Goal: Information Seeking & Learning: Learn about a topic

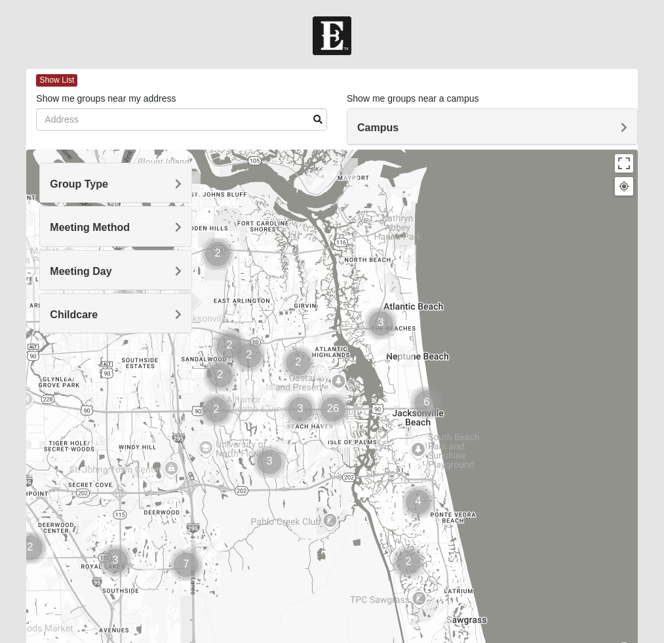
click at [120, 190] on h4 "Group Type" at bounding box center [116, 184] width 132 height 12
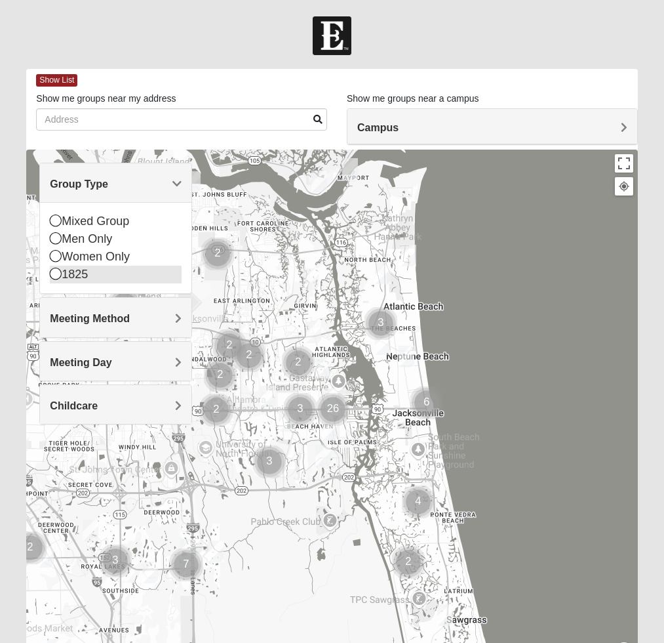
click at [91, 274] on div "1825" at bounding box center [116, 275] width 132 height 18
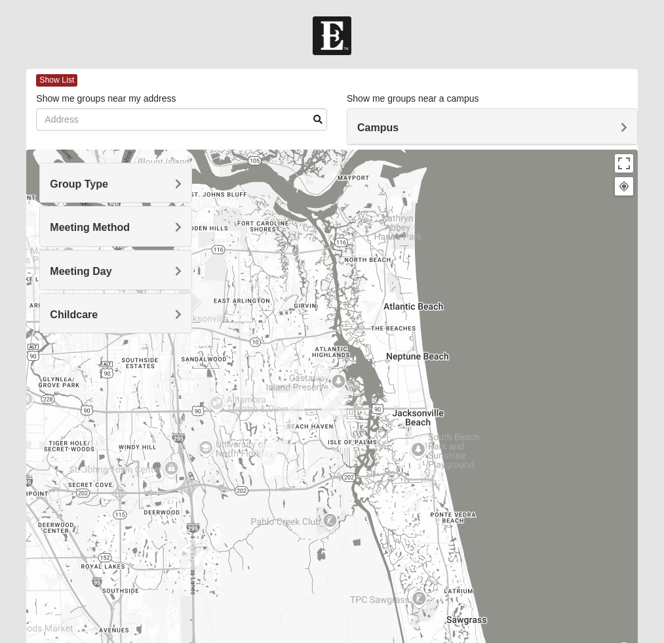
click at [412, 120] on div "Campus" at bounding box center [493, 126] width 290 height 35
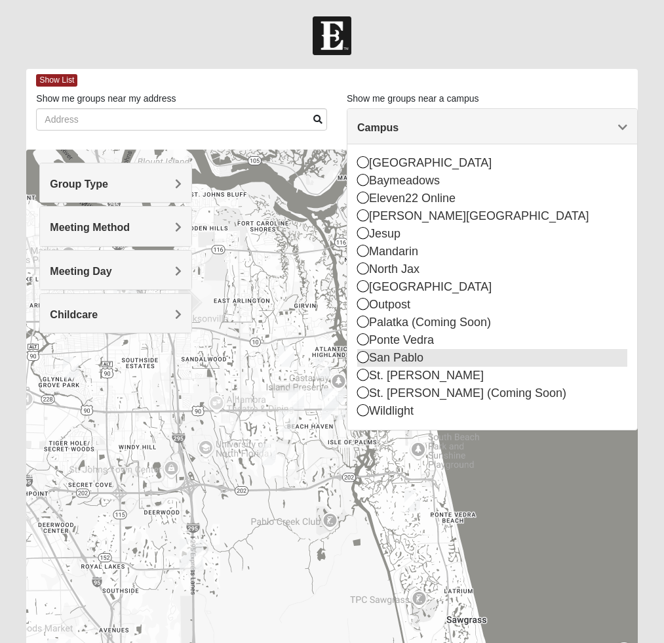
click at [364, 356] on icon at bounding box center [364, 357] width 12 height 12
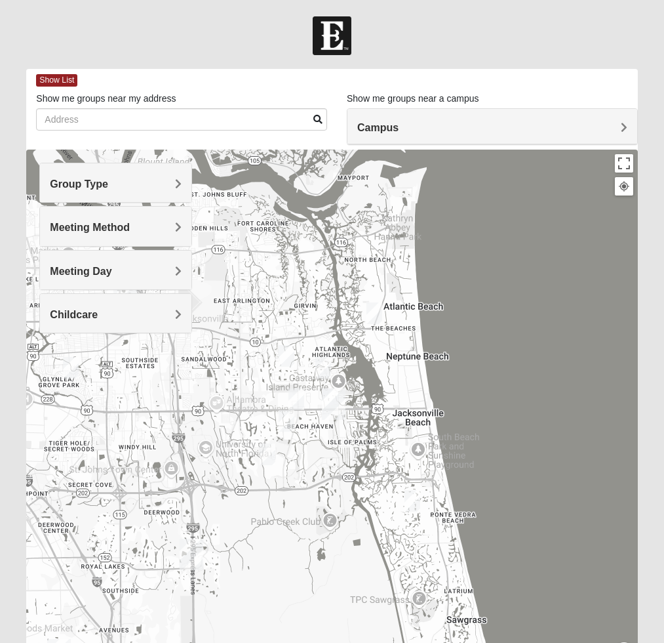
click at [417, 126] on h4 "Campus" at bounding box center [493, 127] width 270 height 12
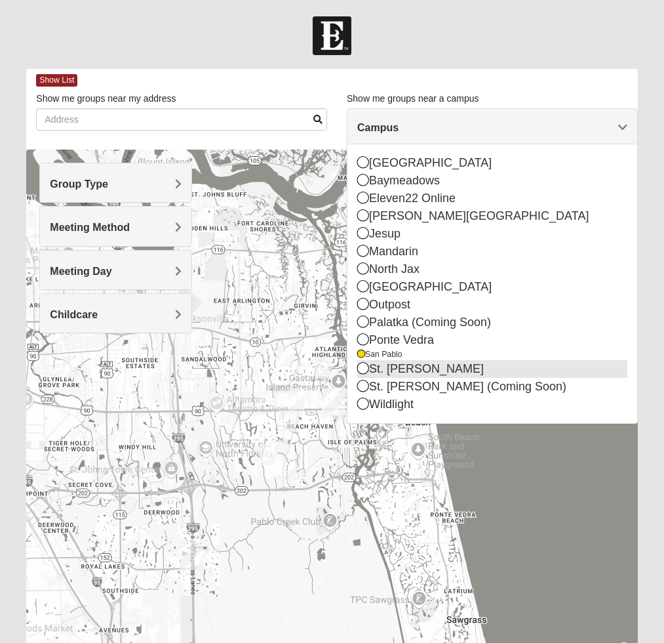
click at [363, 373] on icon at bounding box center [364, 368] width 12 height 12
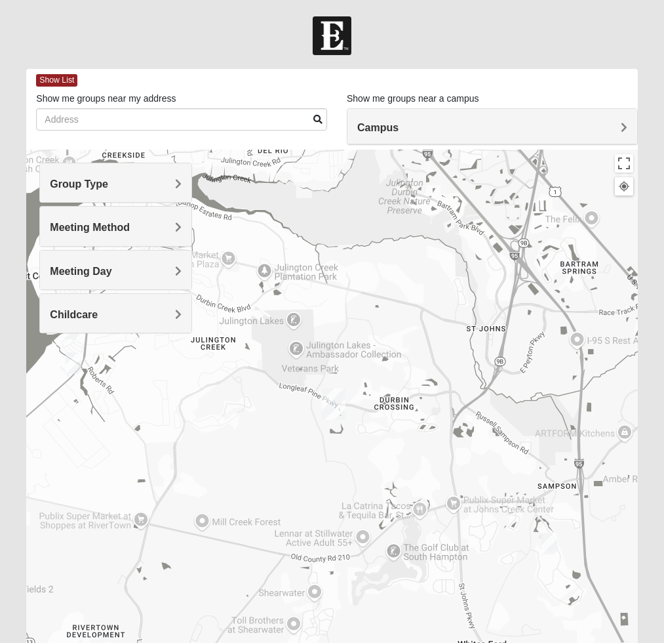
click at [419, 112] on div "Campus" at bounding box center [493, 126] width 290 height 35
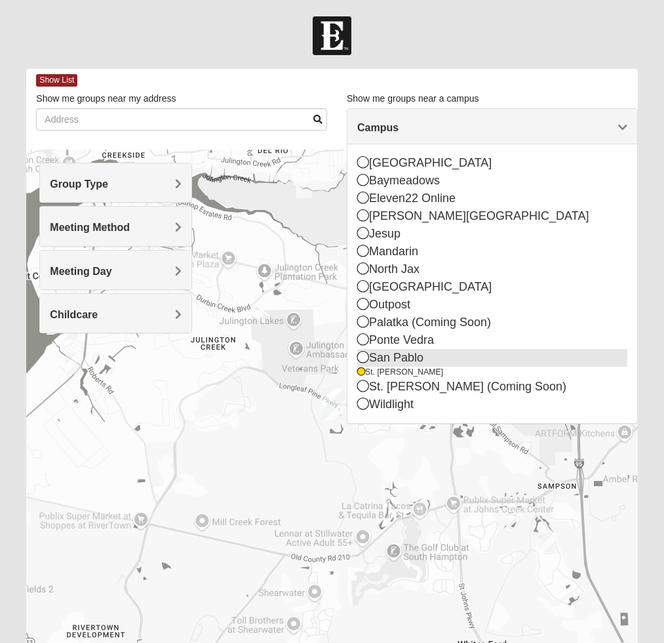
click at [363, 355] on icon at bounding box center [364, 357] width 12 height 12
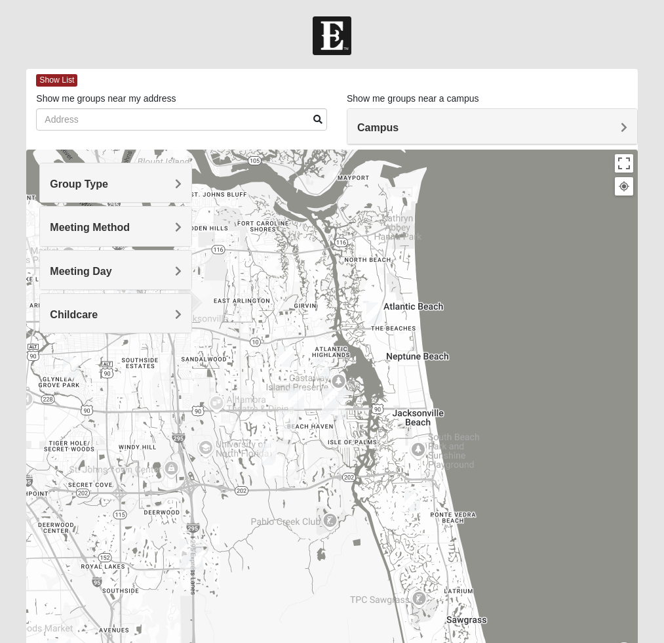
click at [136, 256] on div "Meeting Day" at bounding box center [116, 270] width 152 height 39
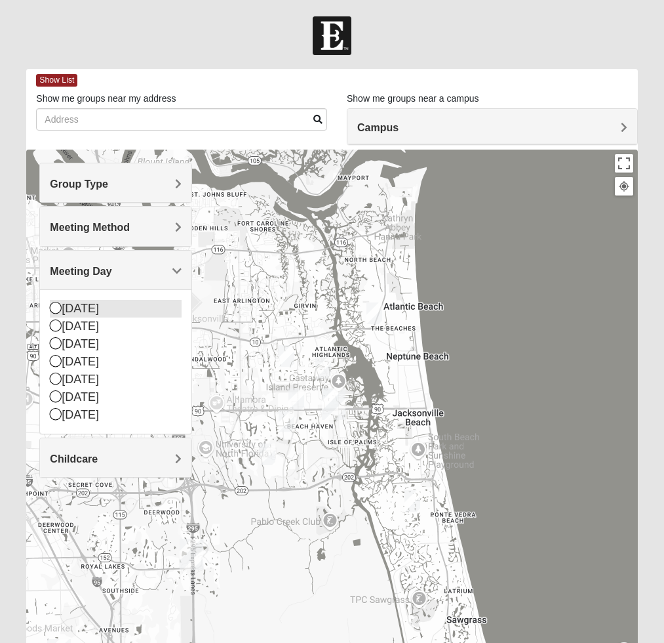
click at [111, 306] on div "[DATE]" at bounding box center [116, 309] width 132 height 18
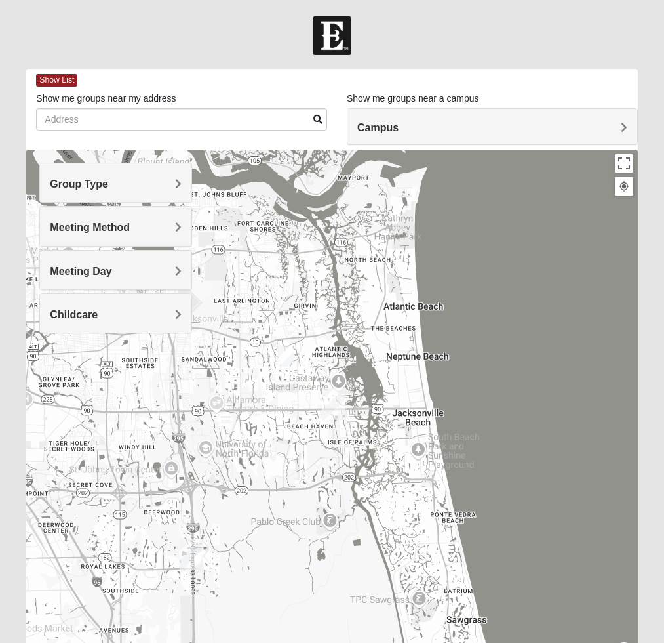
click at [287, 354] on img "1825 Mixed Annis 32246" at bounding box center [287, 356] width 16 height 22
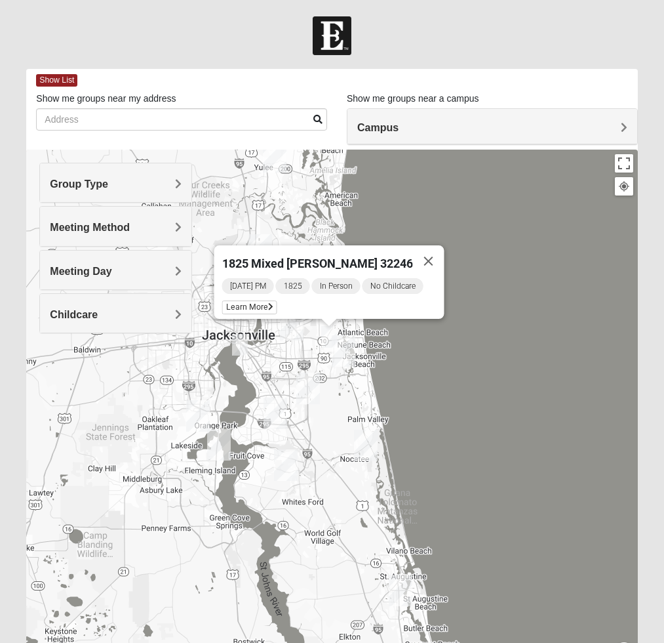
drag, startPoint x: 232, startPoint y: 538, endPoint x: 333, endPoint y: 406, distance: 166.5
click at [333, 406] on div "1825 Mixed [PERSON_NAME] 32246 [DATE] PM 1825 In Person No Childcare Learn More" at bounding box center [331, 412] width 611 height 525
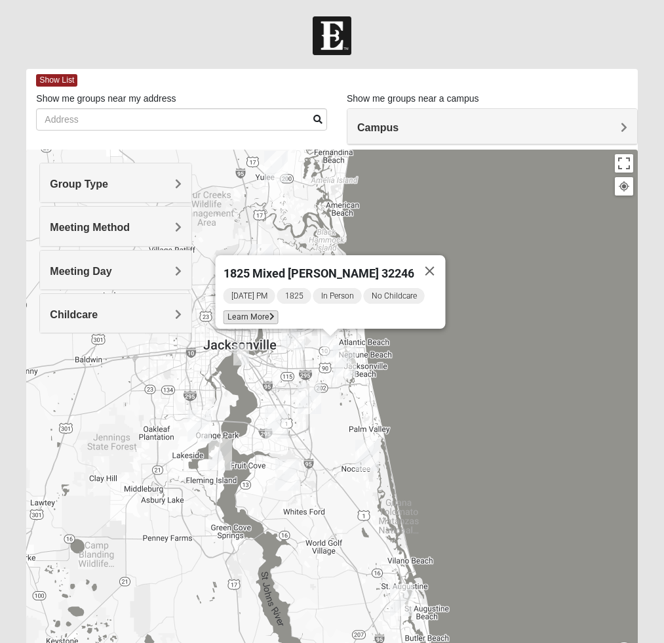
click at [266, 310] on span "Learn More" at bounding box center [250, 317] width 55 height 14
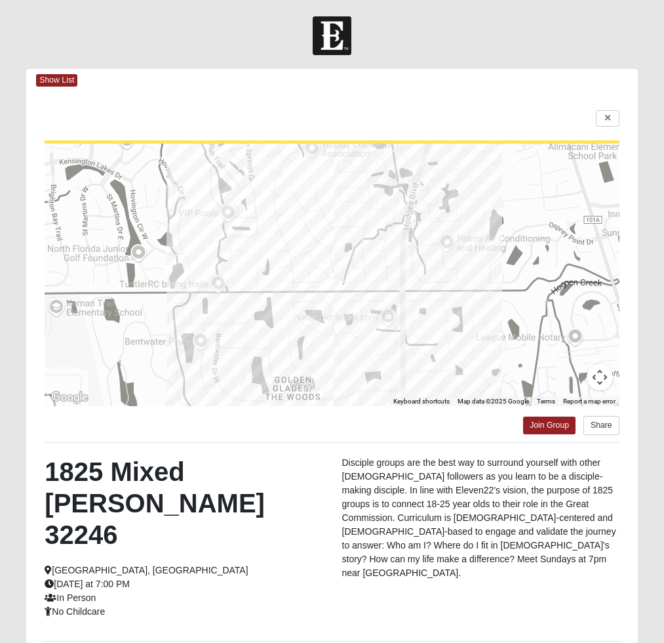
scroll to position [93, 0]
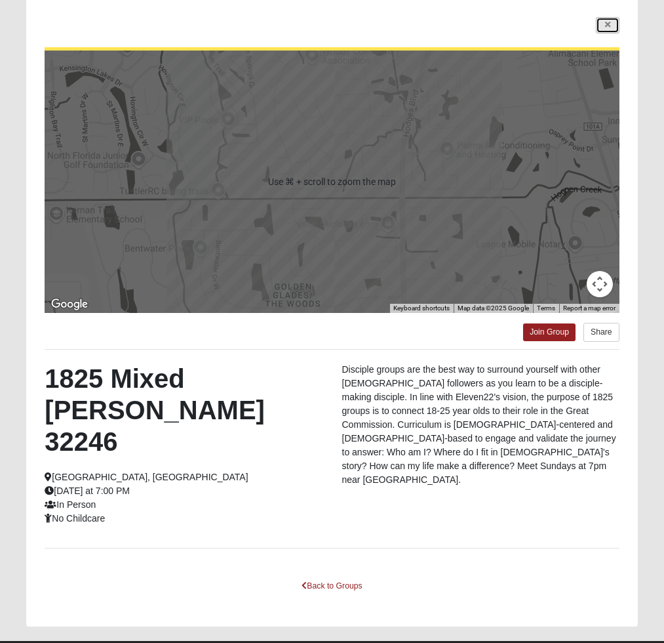
click at [609, 28] on icon at bounding box center [607, 25] width 5 height 8
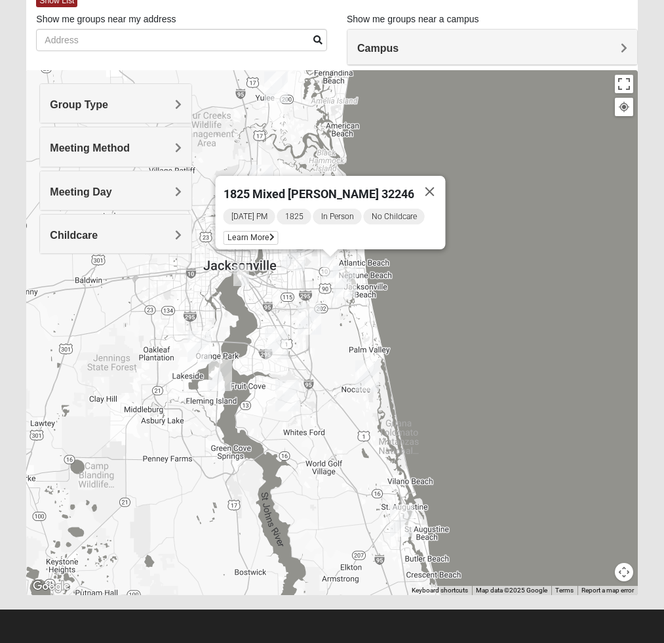
scroll to position [79, 0]
click at [133, 190] on h4 "Meeting Day" at bounding box center [116, 192] width 132 height 12
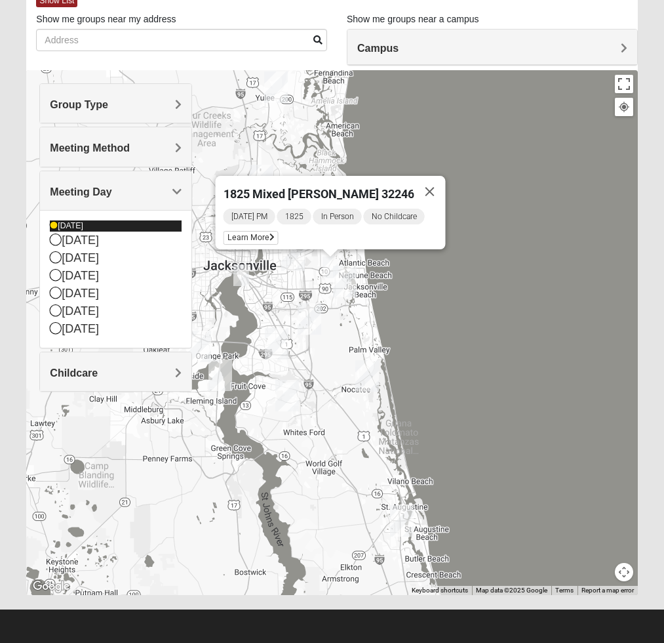
click at [54, 225] on icon at bounding box center [54, 226] width 8 height 8
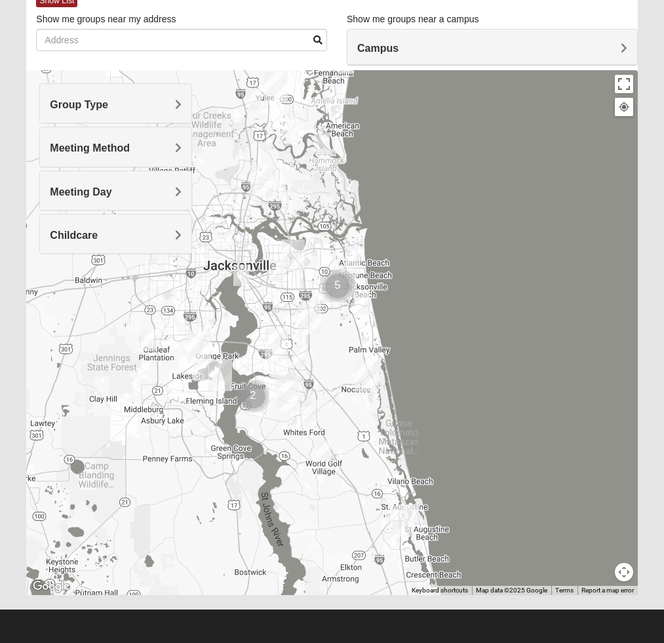
click at [413, 514] on img "St. Augustine (Coming Soon)" at bounding box center [402, 520] width 24 height 31
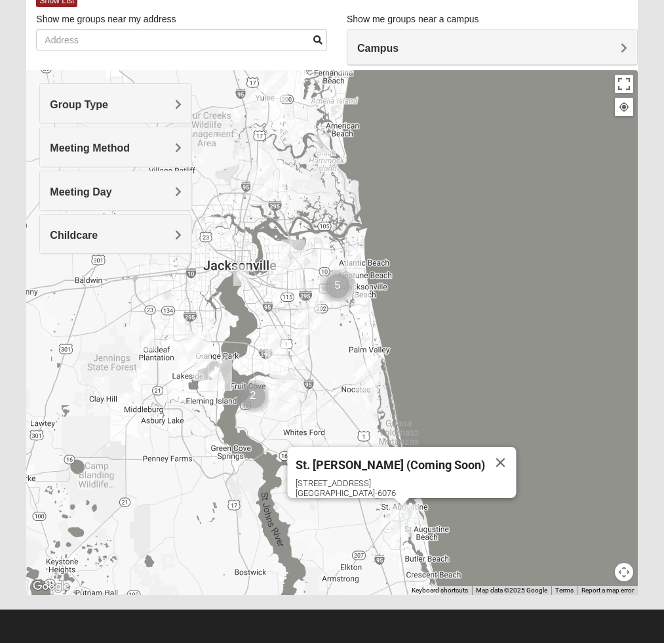
click at [417, 512] on img "1825 Mixed Lauter 32080" at bounding box center [411, 515] width 16 height 22
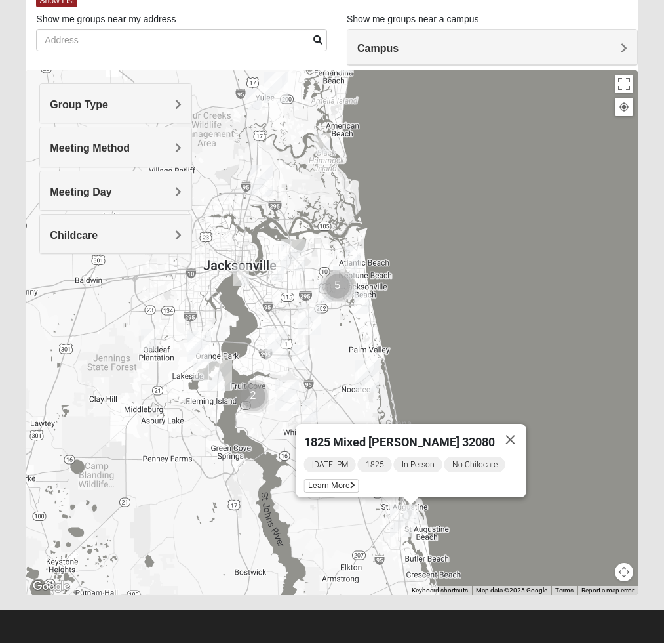
click at [306, 405] on img "1825 Mixed Lovin/Hale 32092" at bounding box center [310, 411] width 16 height 22
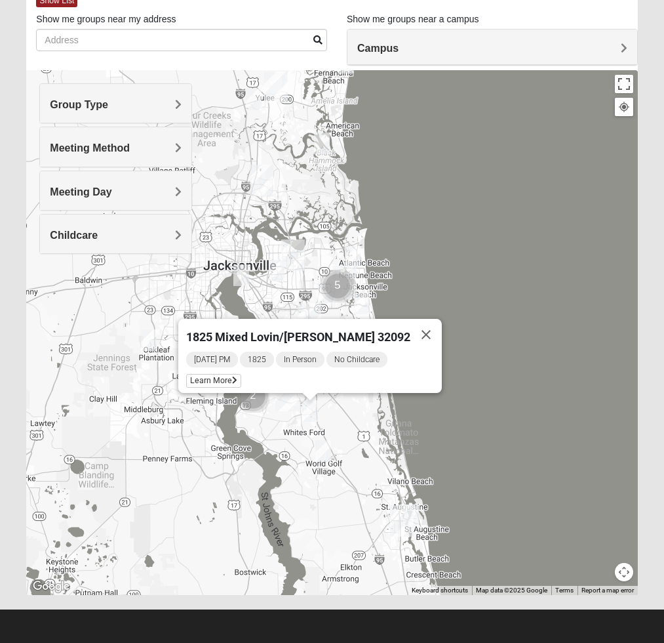
click at [328, 452] on img "1825 Mixed Barfield 32092" at bounding box center [324, 451] width 16 height 22
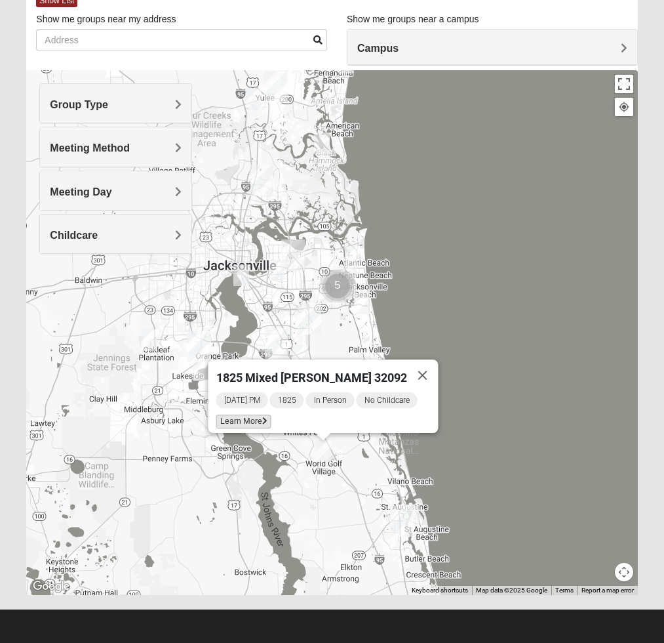
click at [267, 417] on icon at bounding box center [264, 421] width 5 height 8
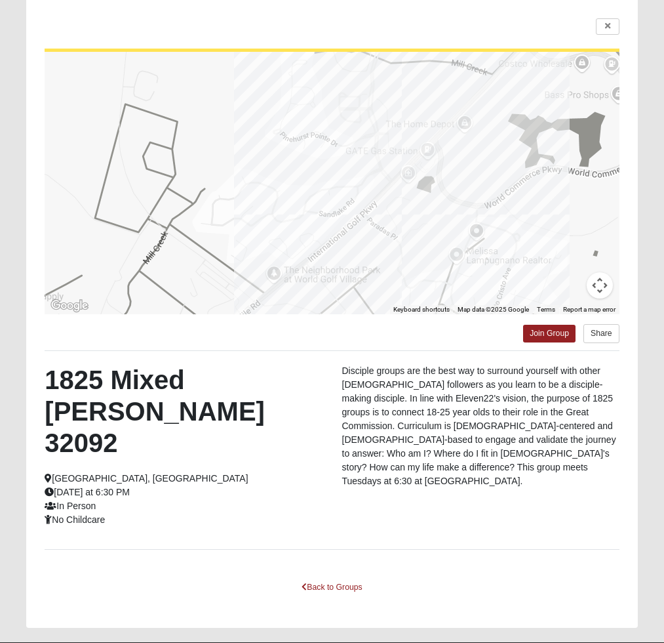
scroll to position [93, 0]
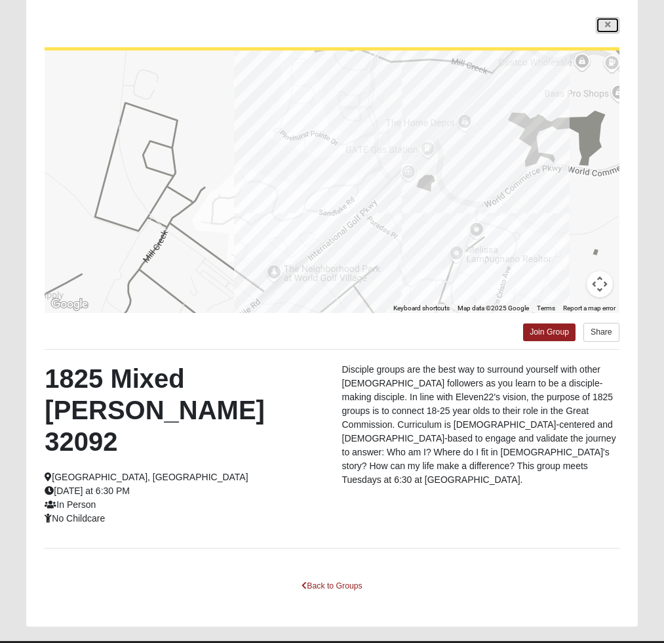
click at [608, 29] on link at bounding box center [608, 25] width 24 height 16
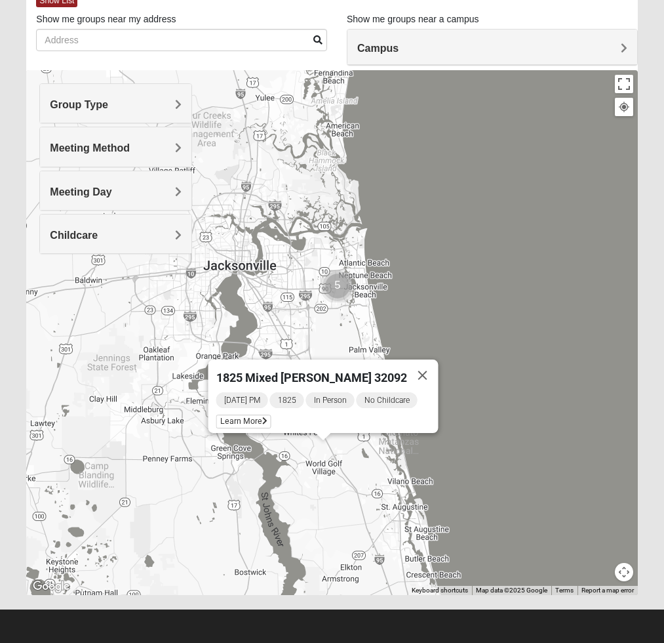
scroll to position [79, 0]
click at [349, 501] on div "1825 Mixed [PERSON_NAME] 32092 [DATE] PM 1825 In Person No Childcare Learn More" at bounding box center [331, 332] width 611 height 525
click at [419, 367] on button "Close" at bounding box center [422, 374] width 31 height 31
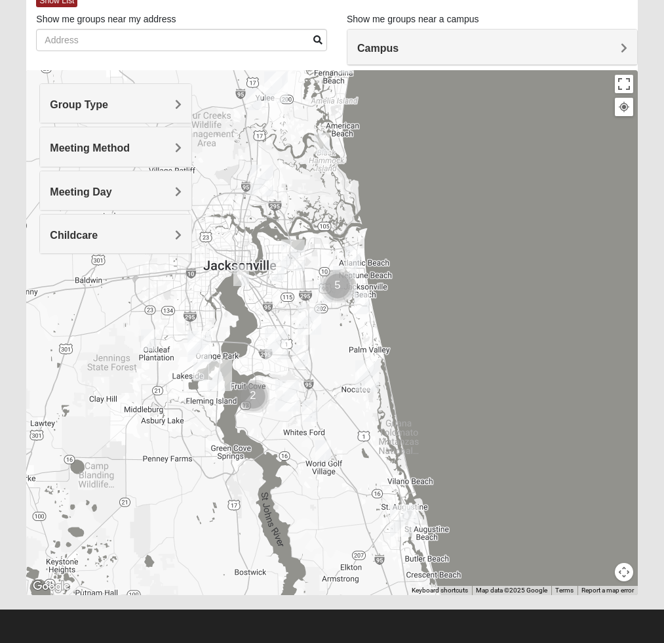
click at [405, 50] on h4 "Campus" at bounding box center [493, 48] width 270 height 12
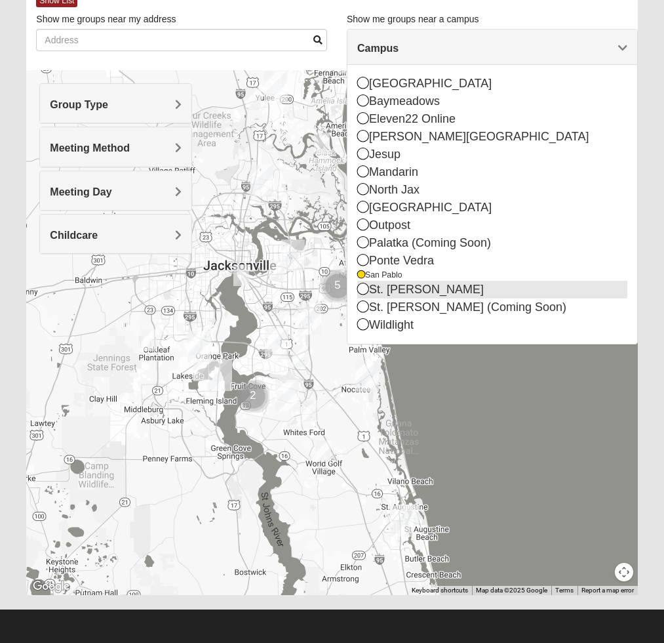
click at [365, 288] on icon at bounding box center [364, 289] width 12 height 12
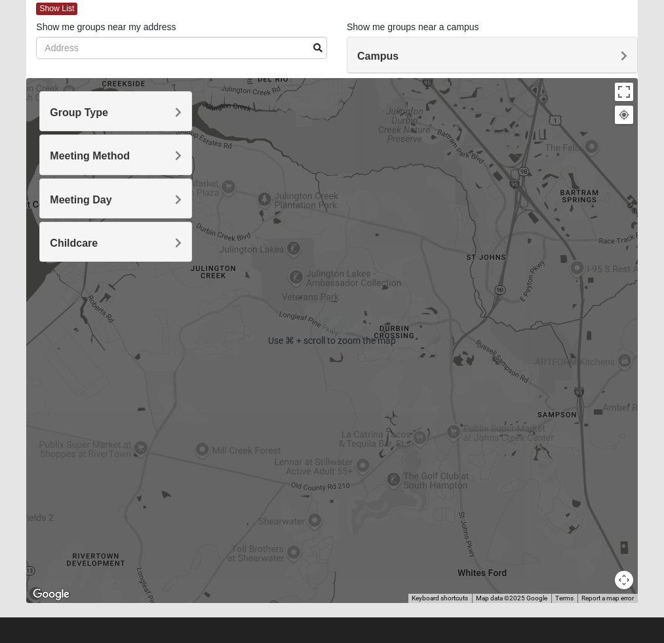
scroll to position [71, 0]
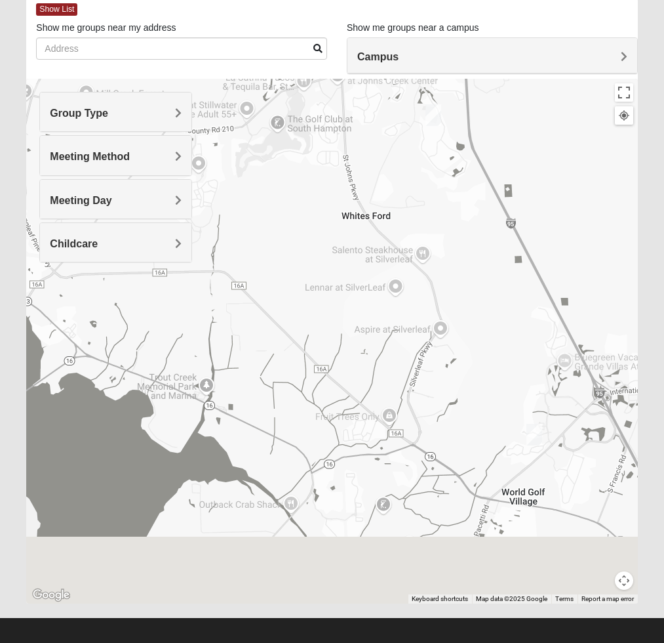
drag, startPoint x: 388, startPoint y: 430, endPoint x: 269, endPoint y: 65, distance: 384.2
click at [269, 65] on div "Show List Loading Groups Keywords Filter Additional Filters Campus [GEOGRAPHIC_…" at bounding box center [331, 300] width 611 height 605
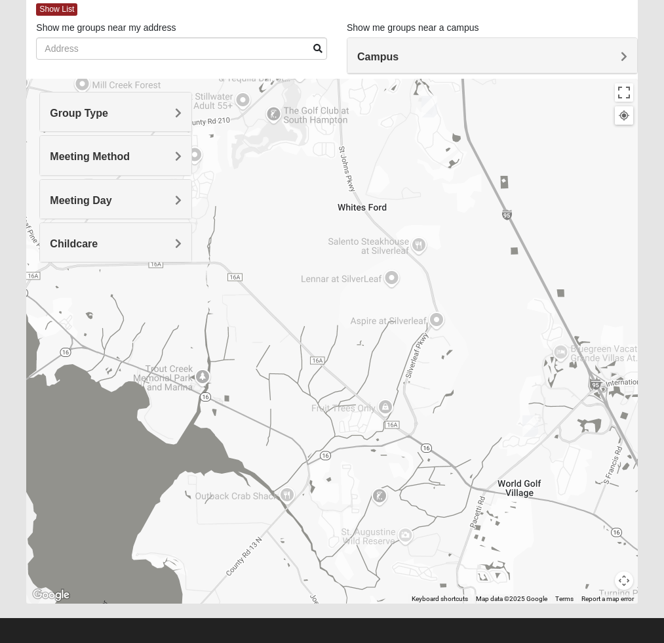
click at [529, 425] on img "1825 Mixed Barfield 32092" at bounding box center [531, 426] width 16 height 22
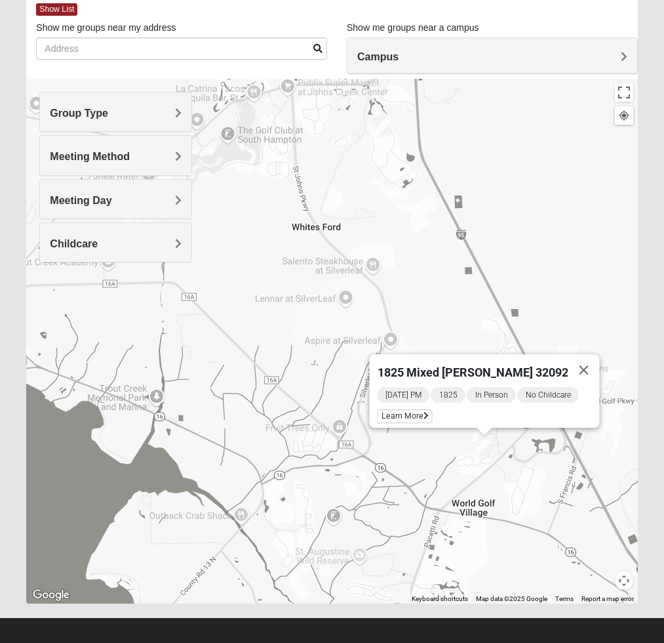
drag, startPoint x: 379, startPoint y: 165, endPoint x: 377, endPoint y: 217, distance: 51.9
click at [377, 217] on div "1825 Mixed [PERSON_NAME] 32092 [DATE] PM 1825 In Person No Childcare Learn More" at bounding box center [331, 341] width 611 height 525
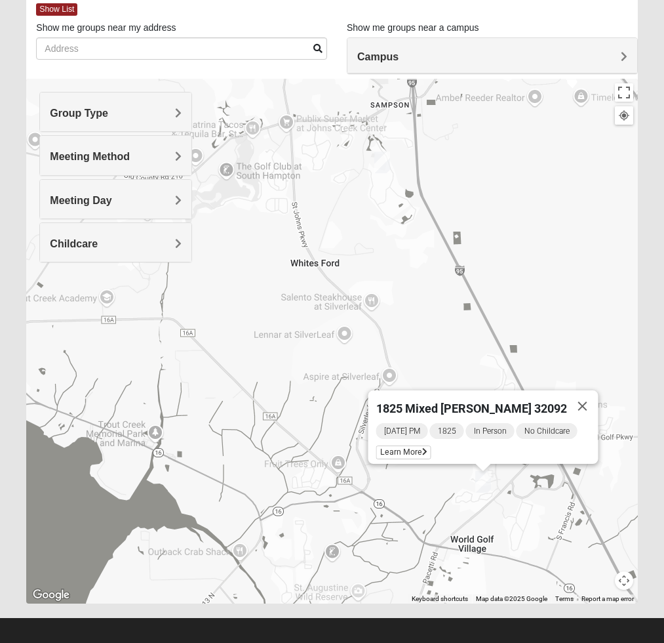
click at [384, 167] on img "1825 Mixed Lovin/Hale 32092" at bounding box center [383, 163] width 16 height 22
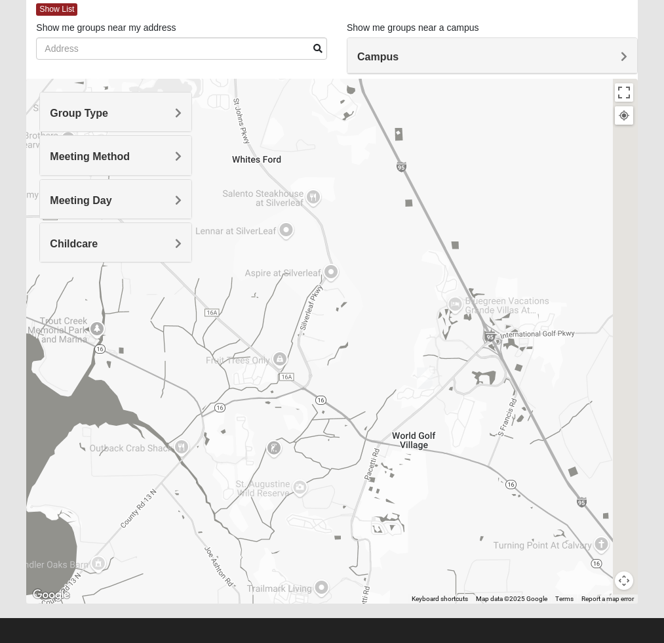
drag, startPoint x: 384, startPoint y: 283, endPoint x: 318, endPoint y: 108, distance: 186.6
click at [318, 108] on div "1825 Mixed Lovin/[PERSON_NAME] 32092 [DATE] PM 1825 In Person No Childcare Lear…" at bounding box center [331, 341] width 611 height 525
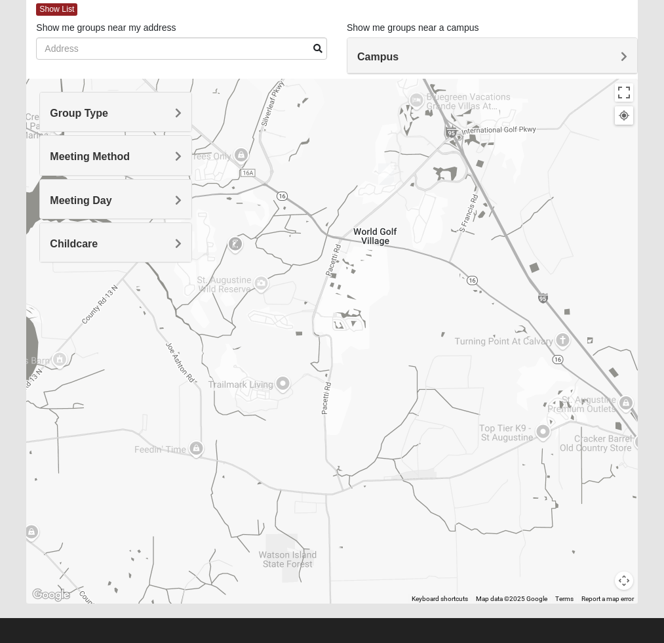
drag, startPoint x: 382, startPoint y: 270, endPoint x: 378, endPoint y: 98, distance: 172.6
click at [378, 98] on div "1825 Mixed Lovin/[PERSON_NAME] 32092 [DATE] PM 1825 In Person No Childcare Lear…" at bounding box center [331, 341] width 611 height 525
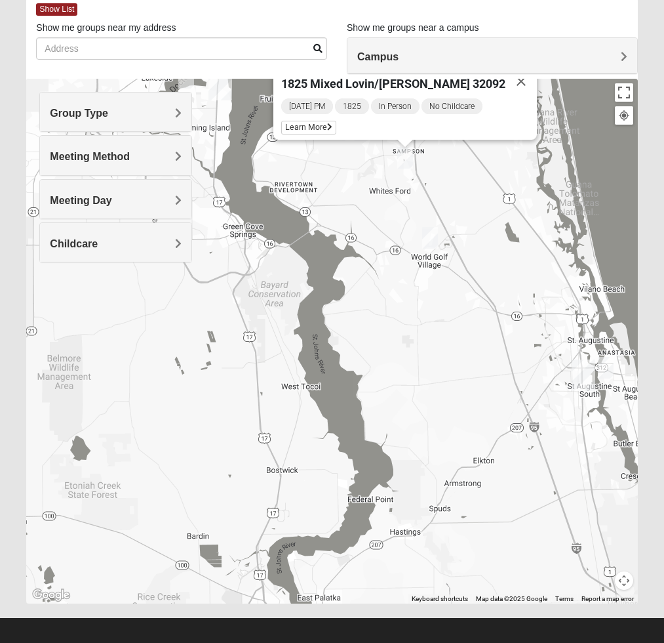
click at [607, 371] on img "1825 Mixed Lauter 32080" at bounding box center [606, 368] width 16 height 22
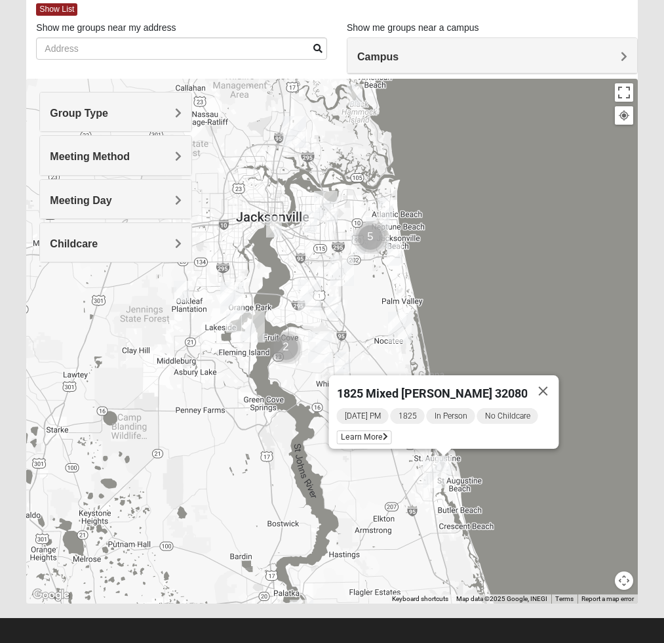
drag, startPoint x: 302, startPoint y: 361, endPoint x: 327, endPoint y: 441, distance: 83.6
click at [327, 441] on div "1825 Mixed [PERSON_NAME] 32080 [DATE] PM 1825 In Person No Childcare Learn More" at bounding box center [331, 341] width 611 height 525
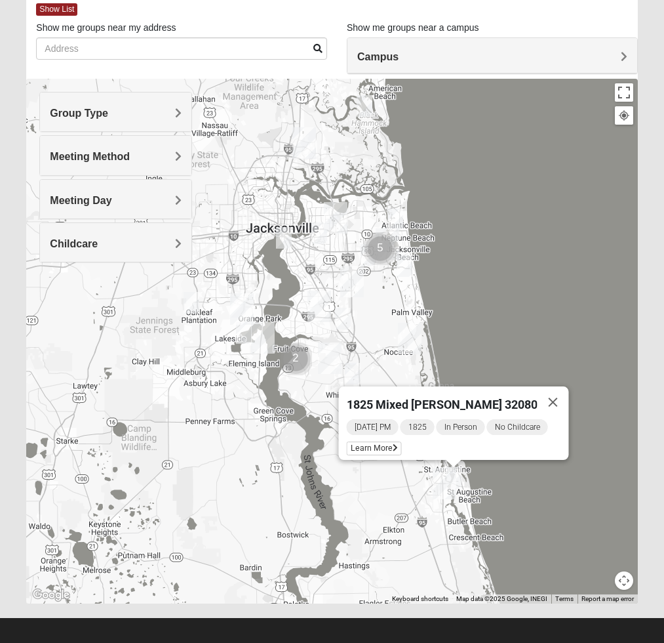
click at [337, 319] on img "1825 Mixed Cutshall 32258" at bounding box center [343, 319] width 16 height 22
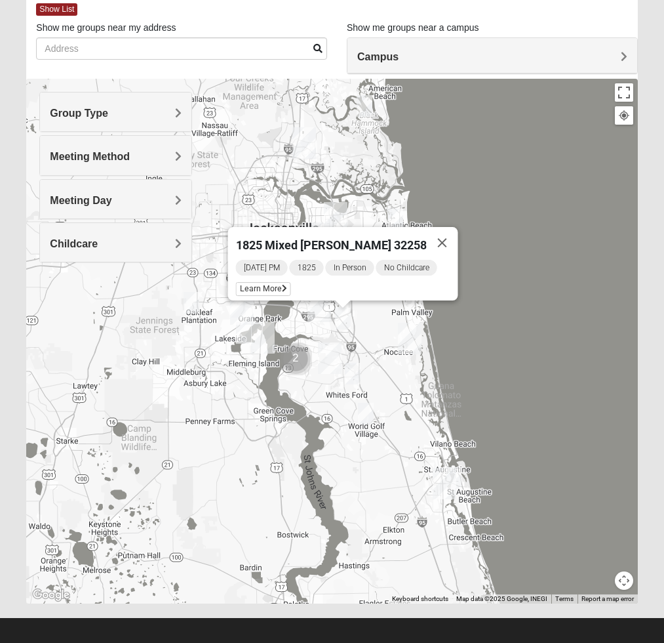
click at [239, 332] on img "1825 Mixed Suggs 32068" at bounding box center [244, 333] width 16 height 22
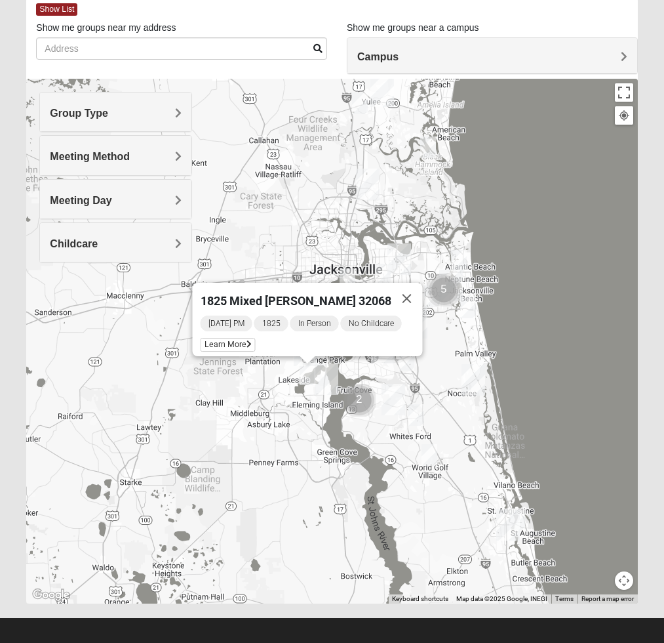
drag, startPoint x: 222, startPoint y: 415, endPoint x: 287, endPoint y: 457, distance: 77.0
click at [287, 457] on div "1825 Mixed [PERSON_NAME] 32068 [DATE] PM 1825 In Person No Childcare Learn More" at bounding box center [331, 341] width 611 height 525
click at [523, 39] on div "Campus" at bounding box center [493, 55] width 290 height 35
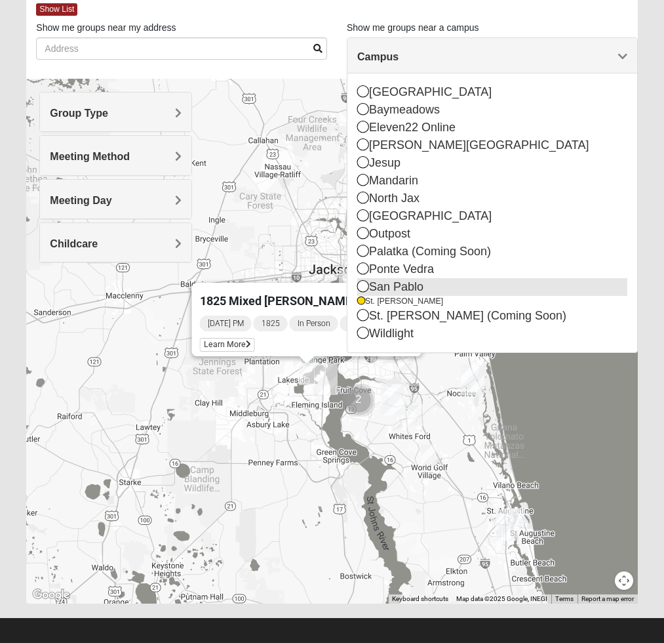
click at [367, 286] on icon at bounding box center [364, 286] width 12 height 12
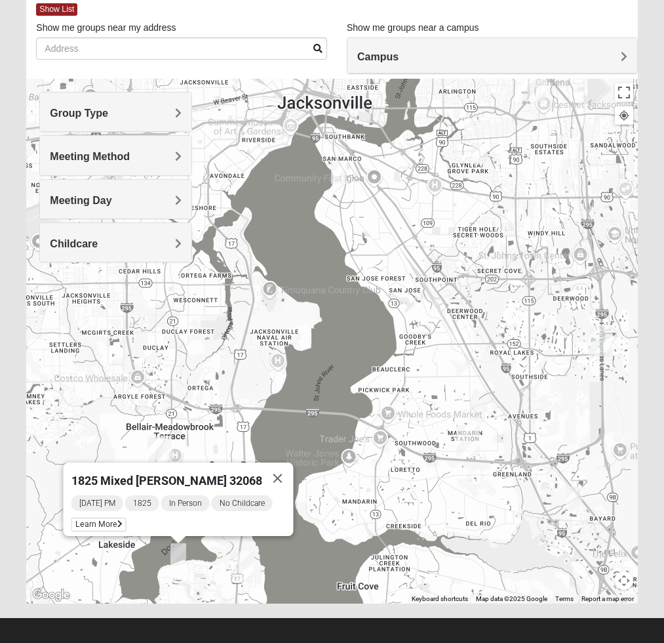
click at [167, 154] on h4 "Meeting Method" at bounding box center [116, 156] width 132 height 12
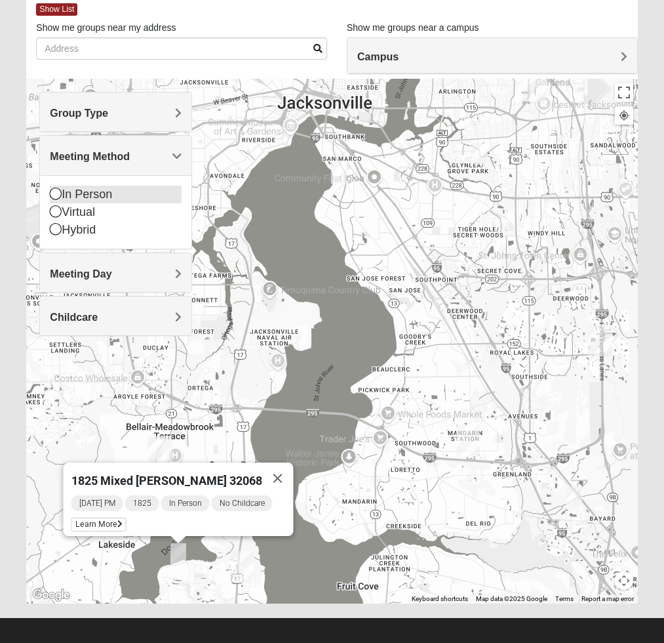
click at [112, 196] on div "In Person" at bounding box center [116, 195] width 132 height 18
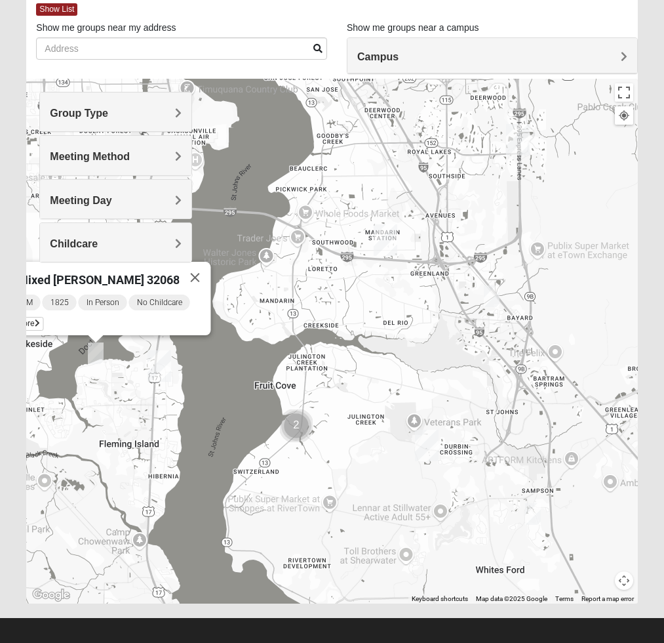
drag, startPoint x: 440, startPoint y: 343, endPoint x: 344, endPoint y: 132, distance: 232.2
click at [344, 132] on div "1825 Mixed [PERSON_NAME] 32068 [DATE] PM 1825 In Person No Childcare Learn More" at bounding box center [331, 341] width 611 height 525
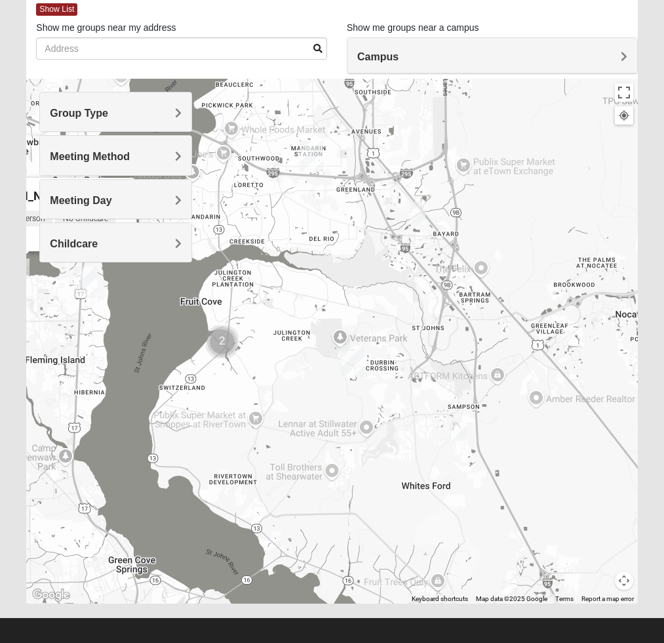
drag, startPoint x: 351, startPoint y: 161, endPoint x: 283, endPoint y: 70, distance: 114.0
click at [283, 71] on div "Show List Loading Groups Keywords Filter Additional Filters Campus [GEOGRAPHIC_…" at bounding box center [331, 300] width 611 height 605
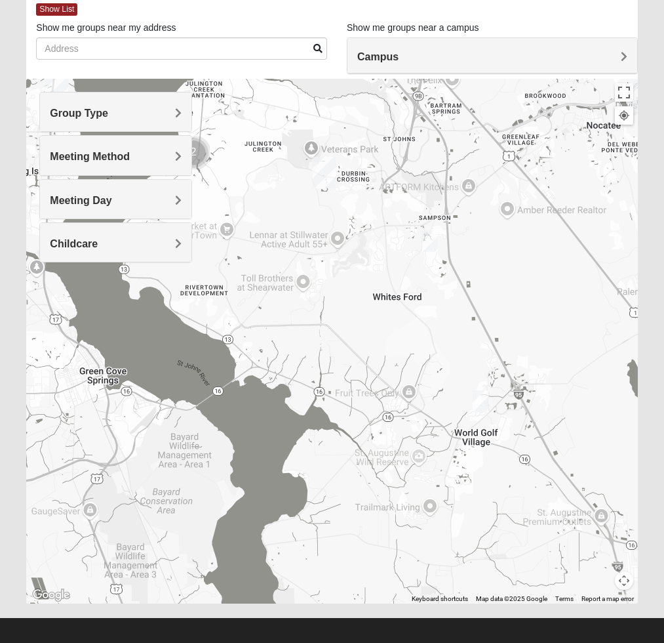
drag, startPoint x: 332, startPoint y: 207, endPoint x: 310, endPoint y: 27, distance: 181.7
click at [310, 27] on div "Show List Loading Groups Keywords Filter Additional Filters Campus [GEOGRAPHIC_…" at bounding box center [331, 300] width 611 height 605
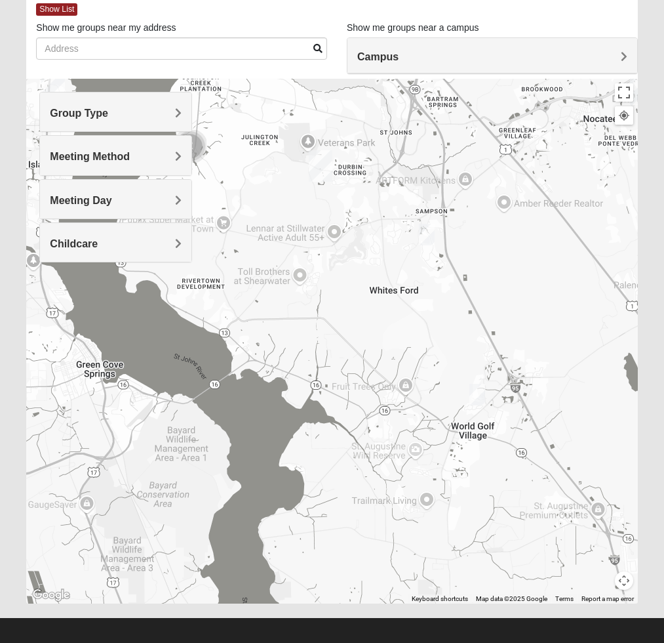
click at [480, 394] on img "1825 Mixed Barfield 32092" at bounding box center [478, 395] width 16 height 22
